Goal: Transaction & Acquisition: Purchase product/service

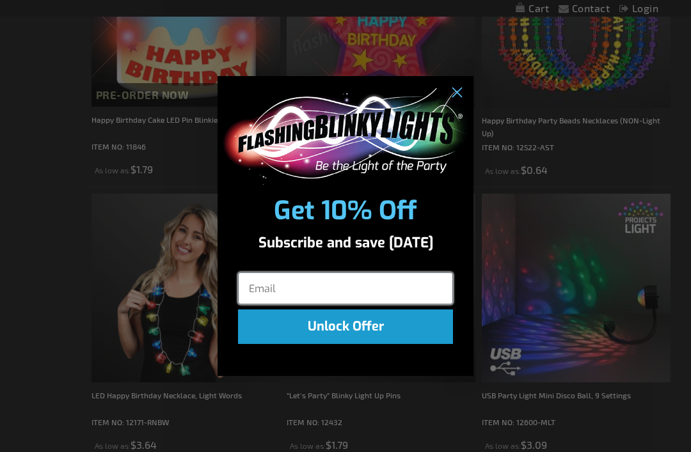
scroll to position [753, 0]
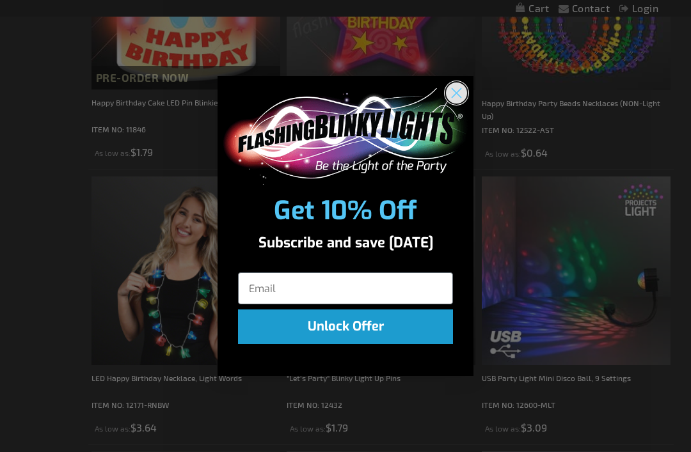
click at [460, 101] on button "Close dialog" at bounding box center [457, 93] width 24 height 24
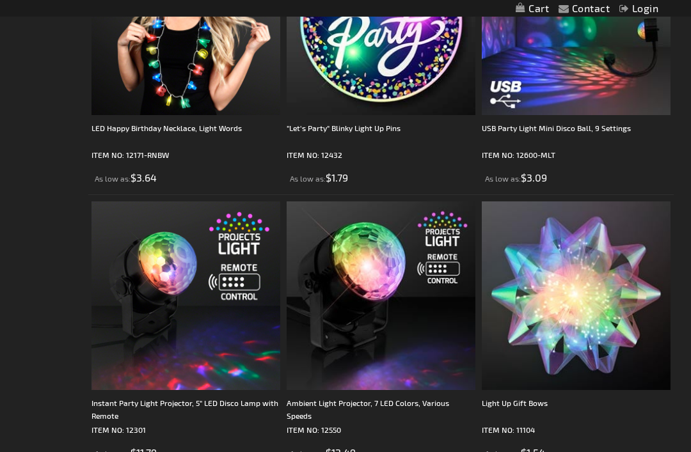
scroll to position [0, 0]
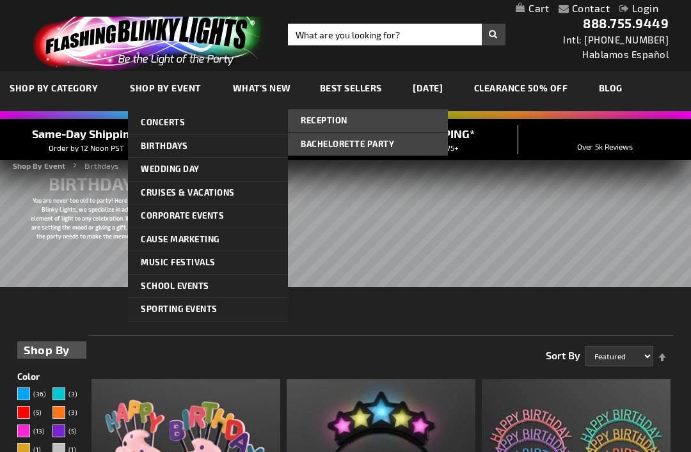
click at [343, 124] on span "Reception" at bounding box center [324, 120] width 47 height 10
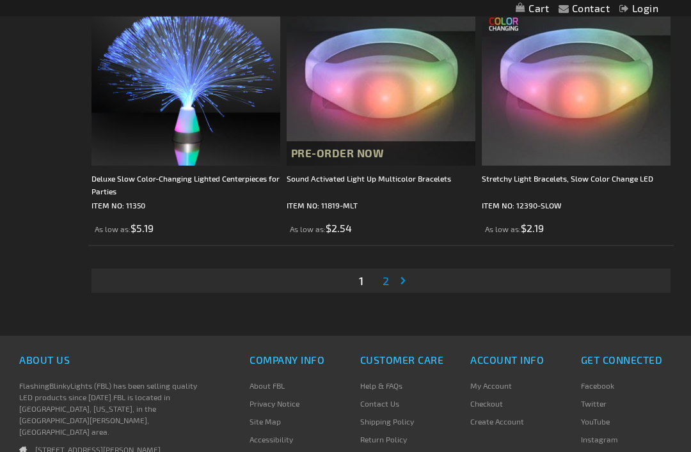
scroll to position [5514, 0]
click at [399, 280] on link "Page Next" at bounding box center [405, 280] width 13 height 19
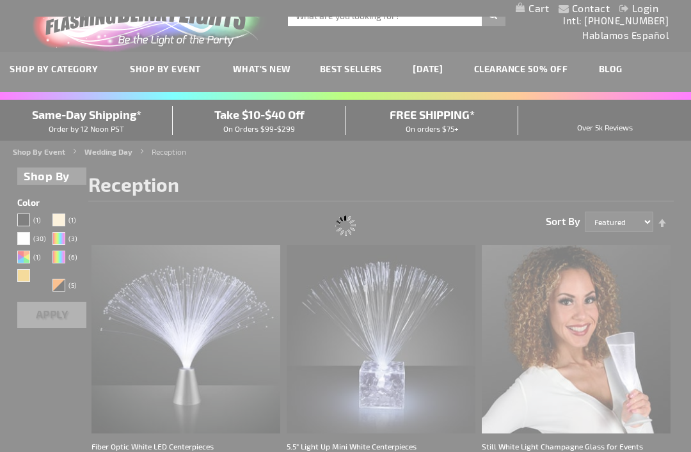
scroll to position [0, 0]
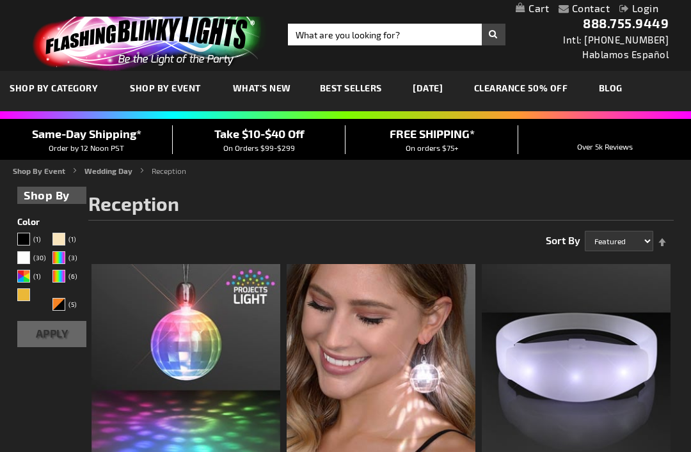
click at [544, 88] on link "CLEARANCE 50% OFF" at bounding box center [520, 88] width 113 height 43
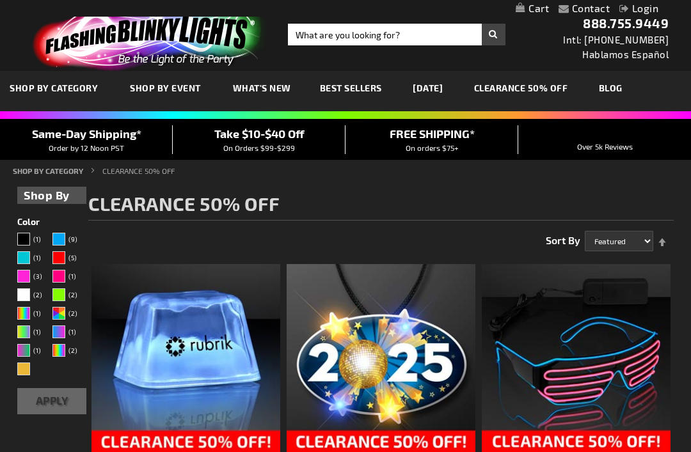
click at [364, 91] on span "Best Sellers" at bounding box center [351, 88] width 62 height 11
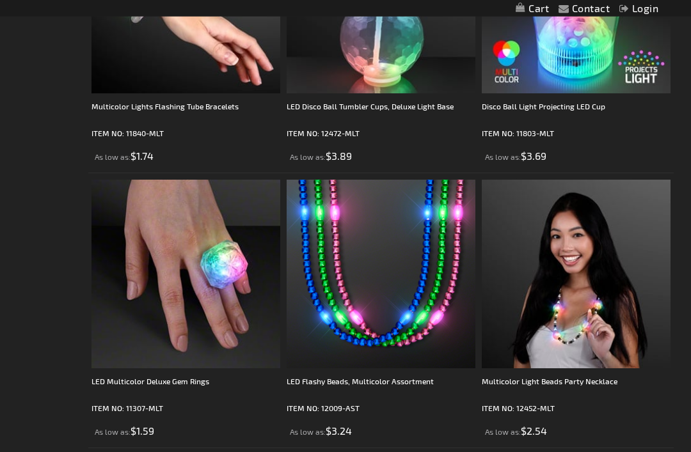
scroll to position [1302, 0]
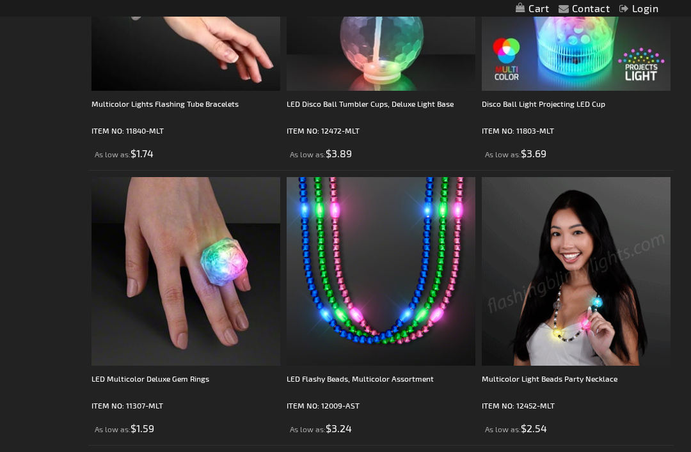
click at [564, 241] on img at bounding box center [576, 271] width 189 height 189
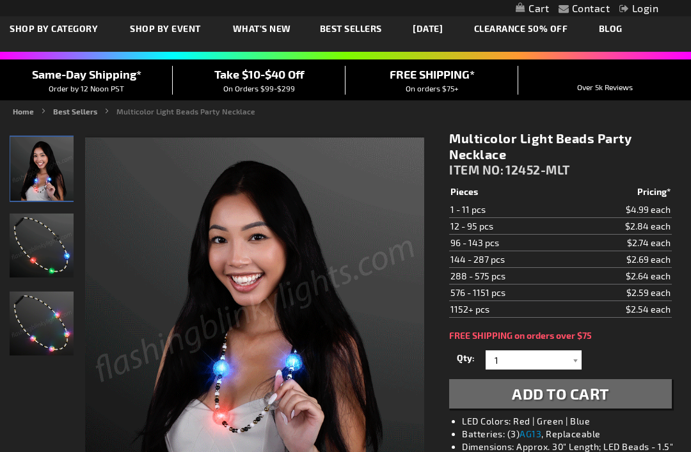
scroll to position [59, 0]
click at [551, 360] on input "1" at bounding box center [535, 360] width 93 height 19
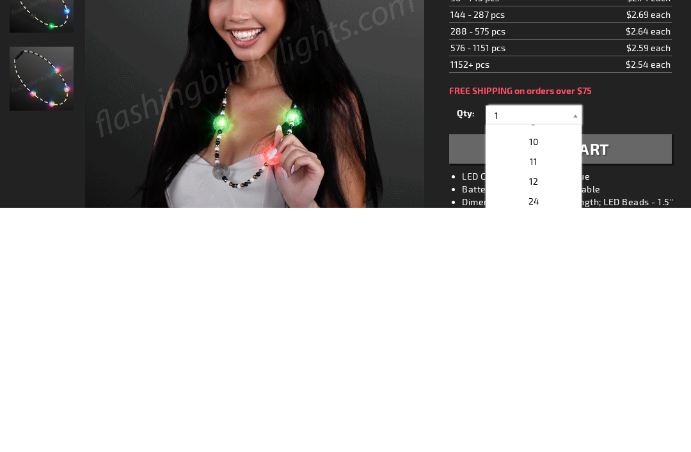
scroll to position [173, 0]
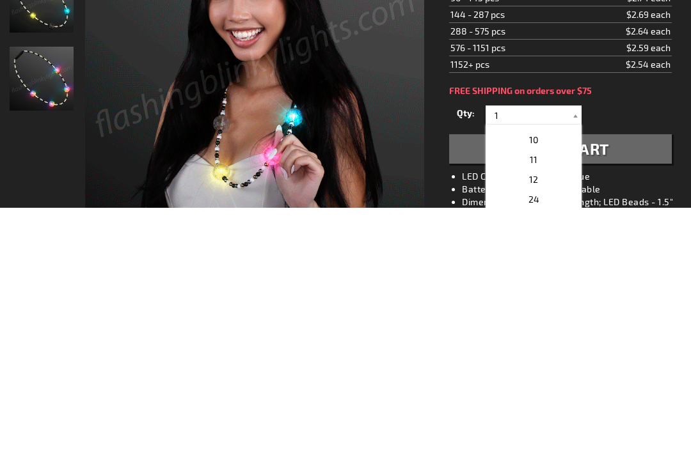
click at [544, 414] on p "12" at bounding box center [533, 424] width 96 height 20
type input "12"
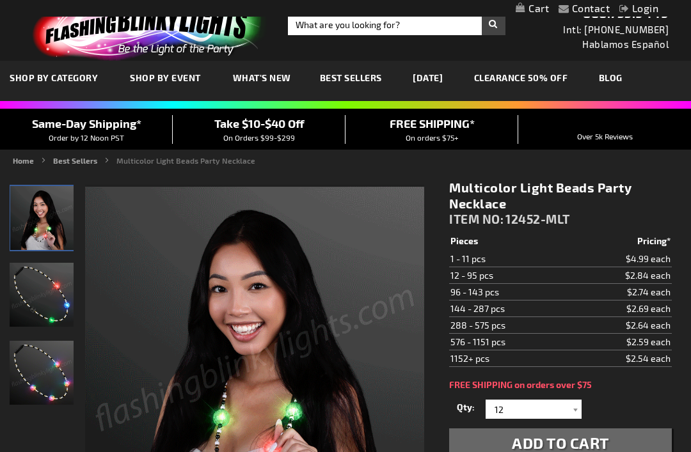
scroll to position [0, 0]
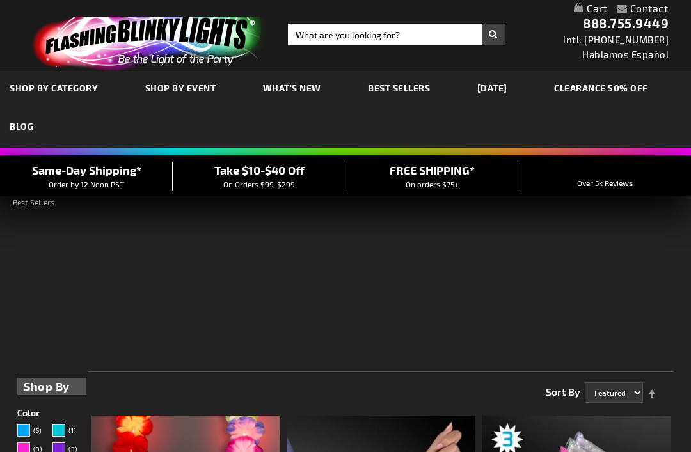
scroll to position [41, 0]
